Goal: Find specific page/section: Find specific page/section

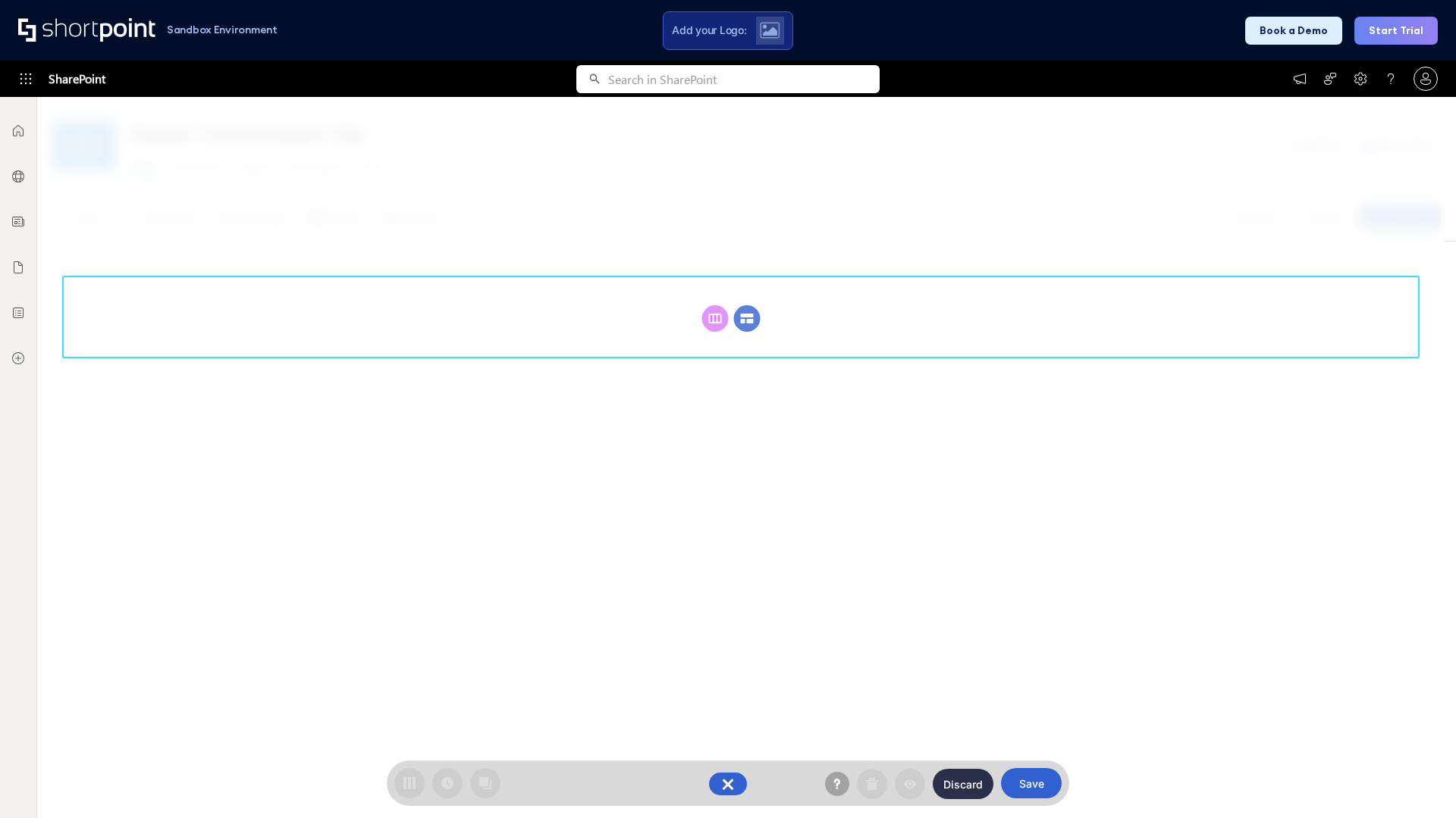
scroll to position [208, 0]
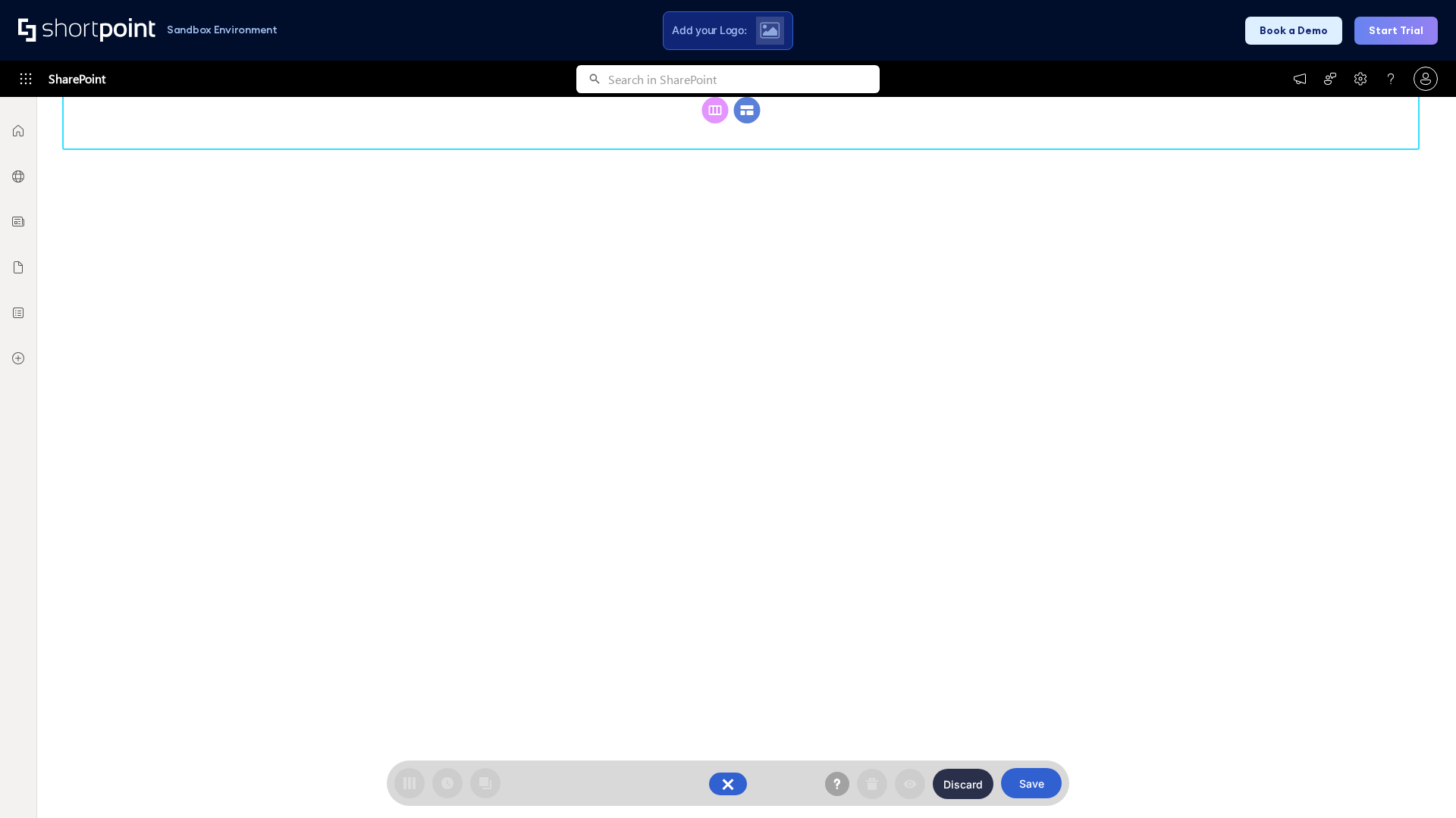
click at [746, 123] on circle at bounding box center [747, 110] width 27 height 27
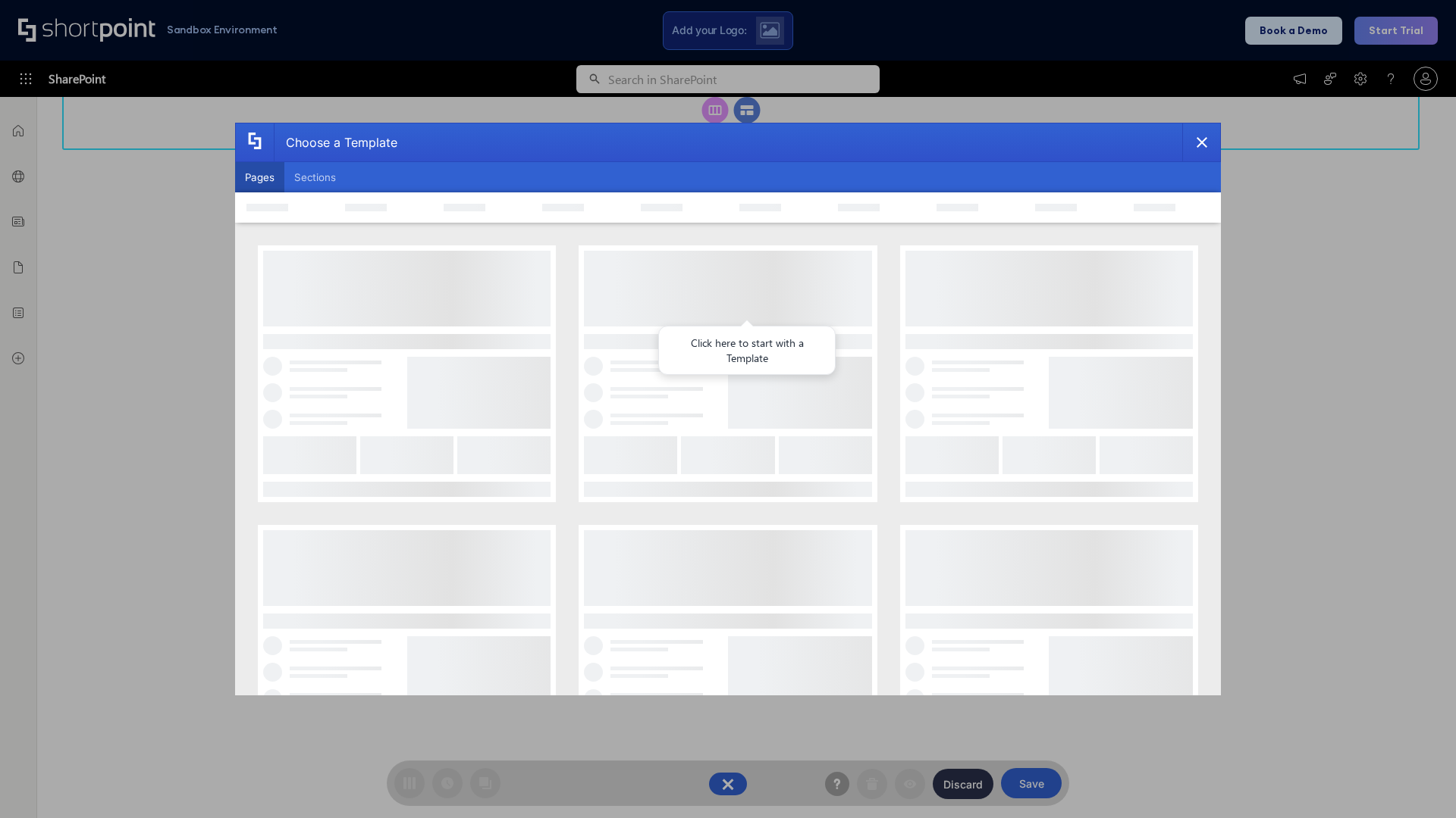
scroll to position [0, 0]
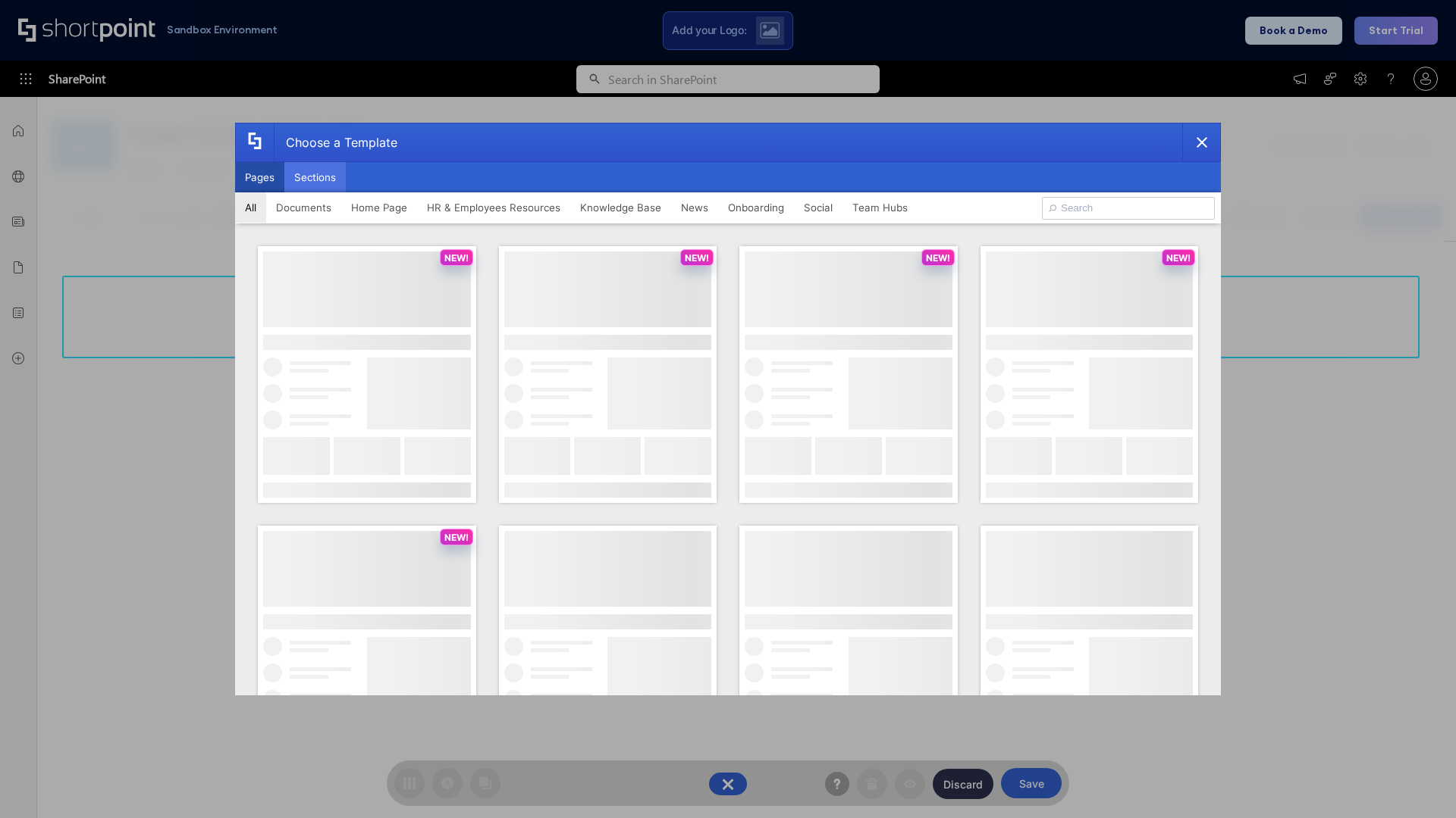
click at [315, 177] on button "Sections" at bounding box center [315, 177] width 62 height 30
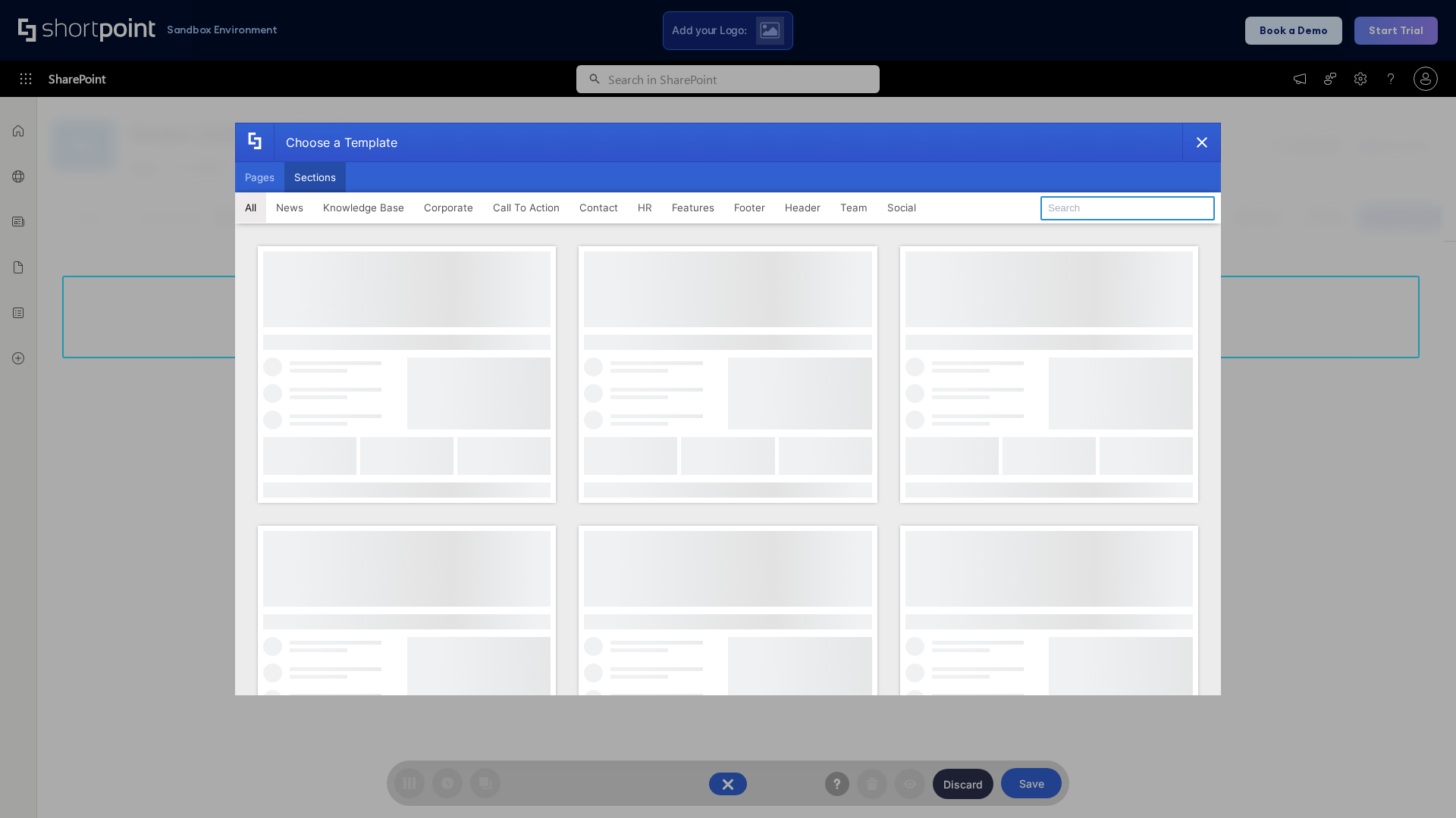
type input "HR"
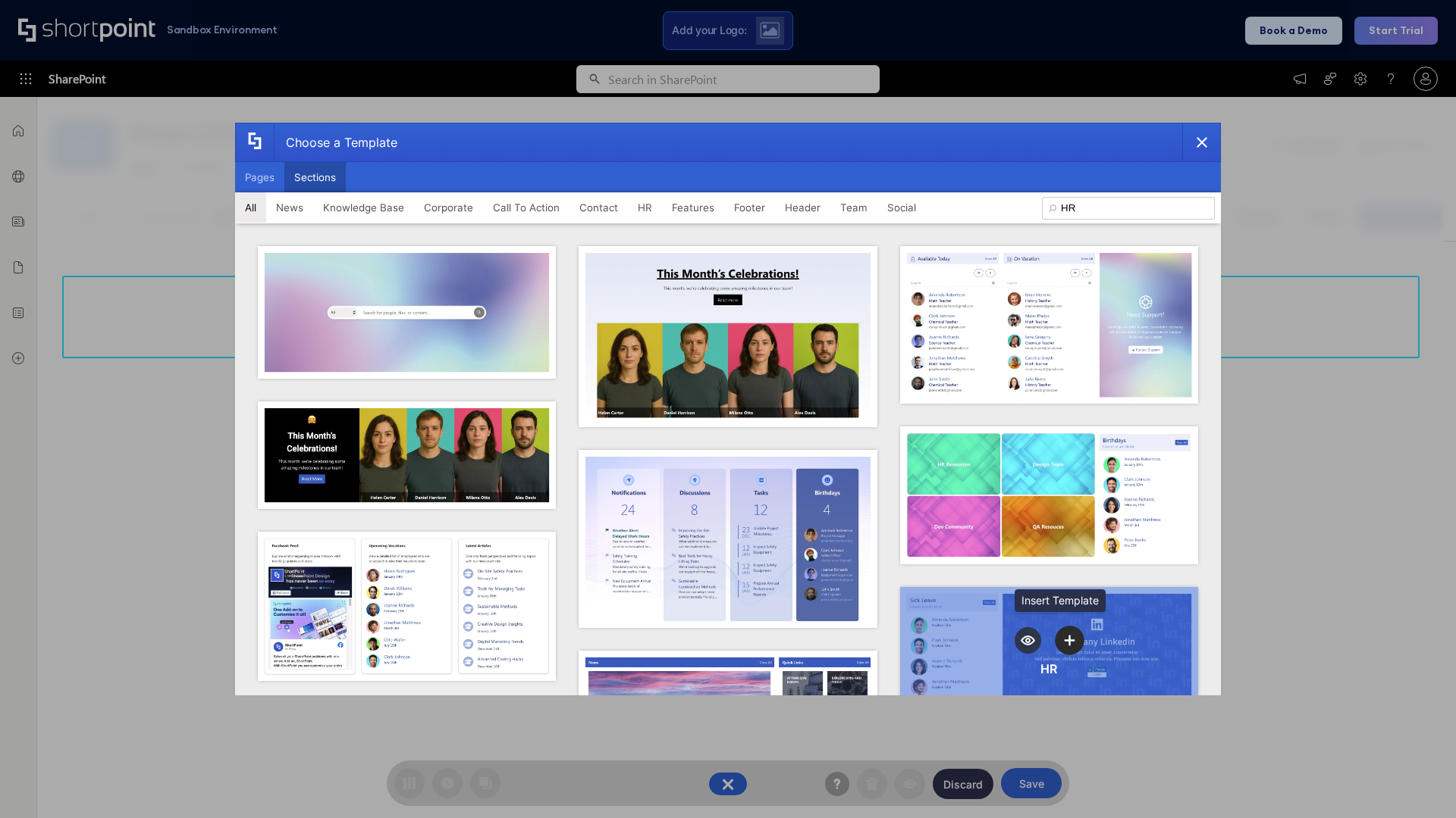
click at [1065, 635] on icon "template selector" at bounding box center [1070, 640] width 10 height 10
